Goal: Check status

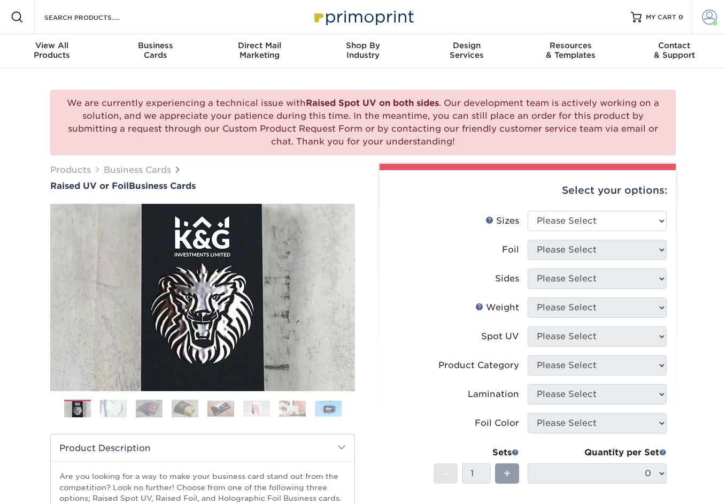
click at [700, 14] on link "Account" at bounding box center [709, 17] width 34 height 34
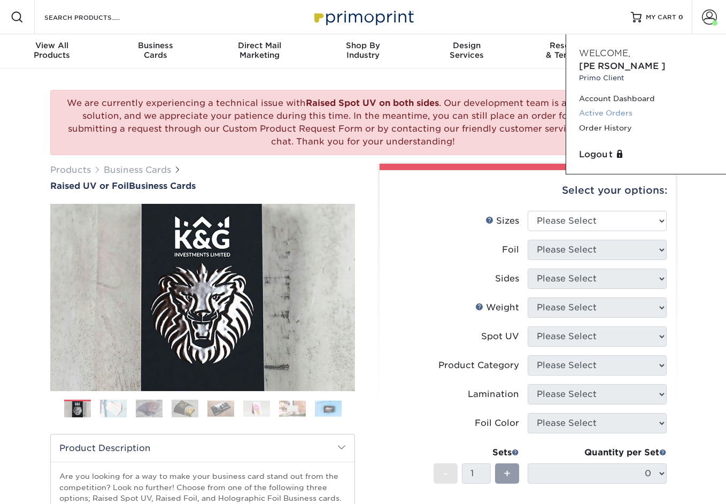
click at [600, 106] on link "Active Orders" at bounding box center [646, 113] width 134 height 14
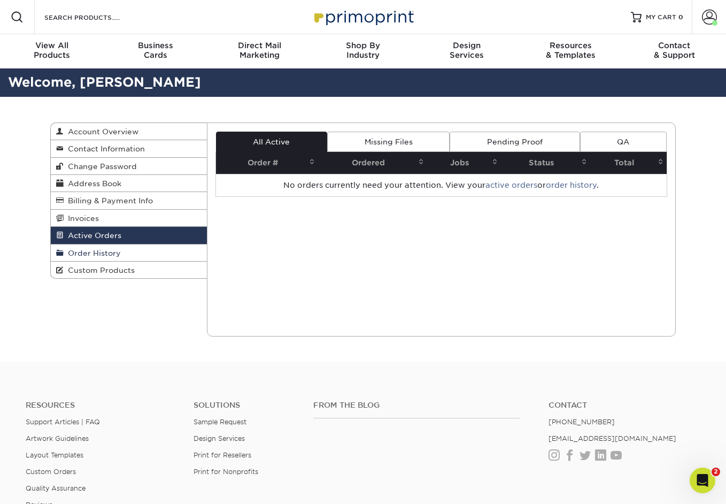
click at [97, 255] on span "Order History" at bounding box center [92, 253] width 57 height 9
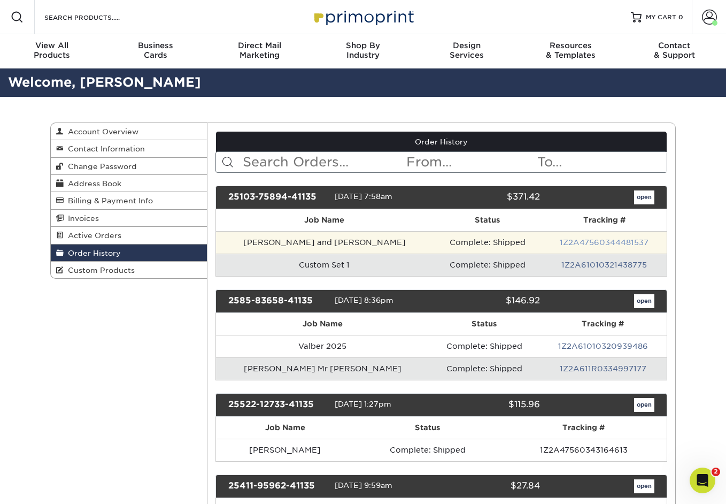
click at [614, 241] on link "1Z2A47560344481537" at bounding box center [604, 242] width 89 height 9
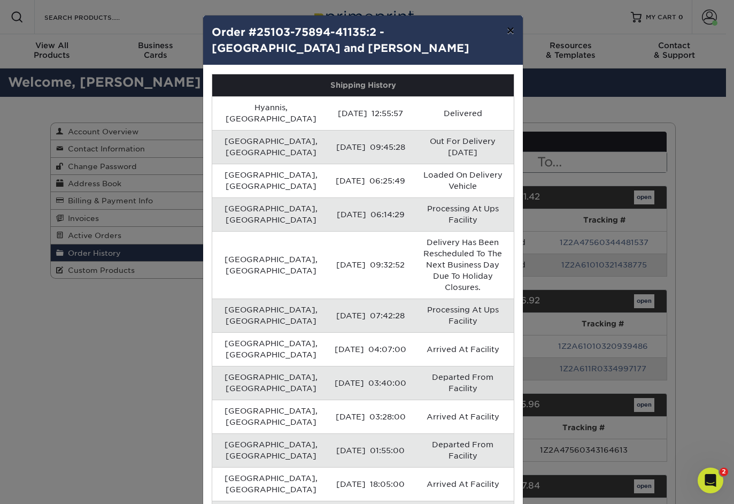
click at [509, 30] on button "×" at bounding box center [510, 31] width 25 height 30
